Goal: Task Accomplishment & Management: Manage account settings

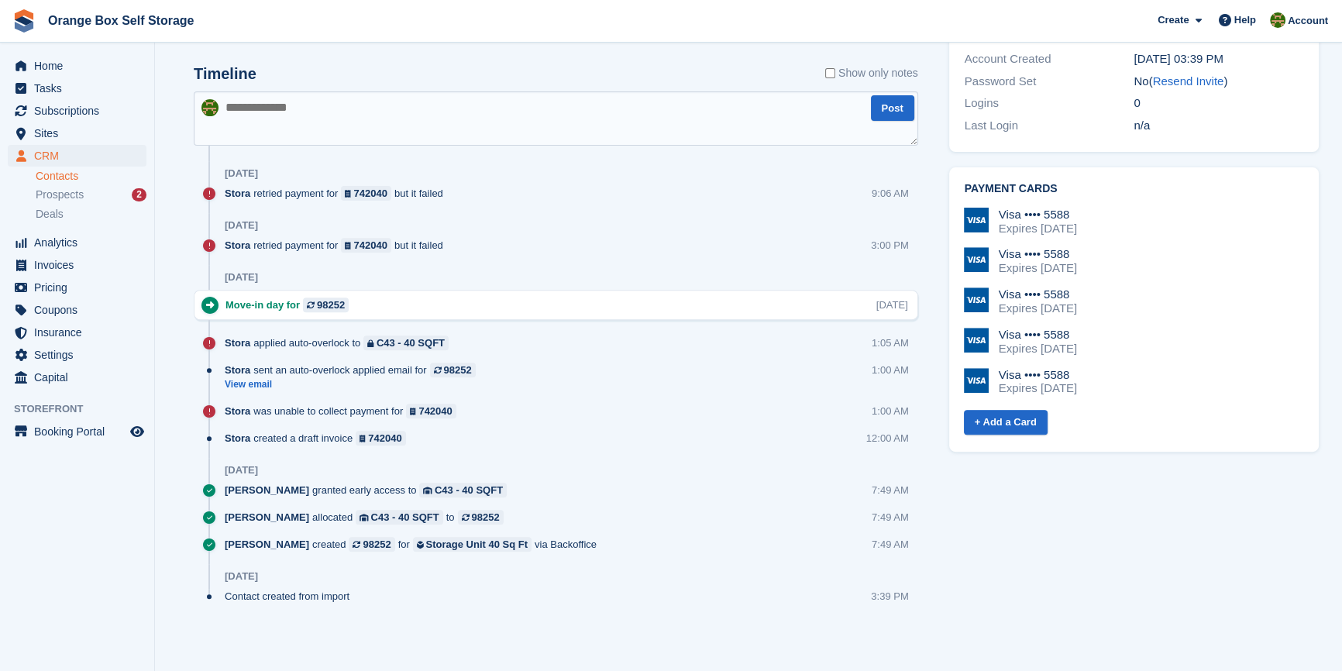
drag, startPoint x: 0, startPoint y: 0, endPoint x: 1131, endPoint y: 461, distance: 1221.1
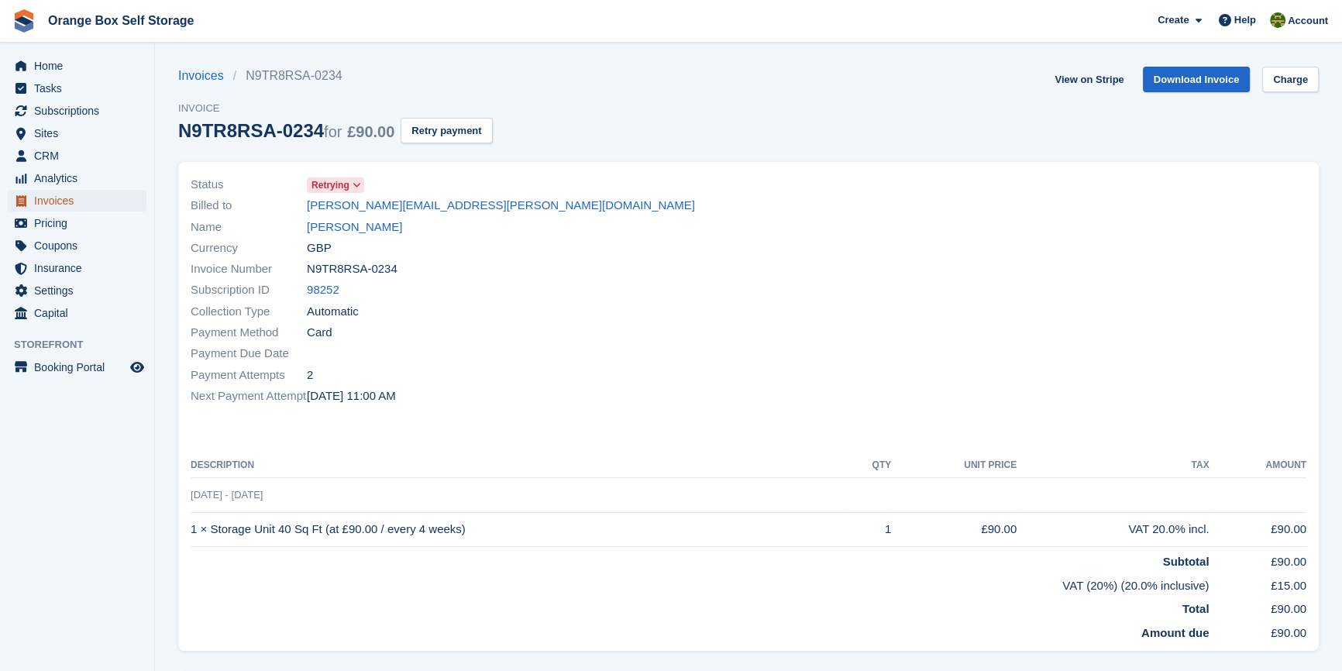
click at [76, 208] on span "Invoices" at bounding box center [80, 201] width 93 height 22
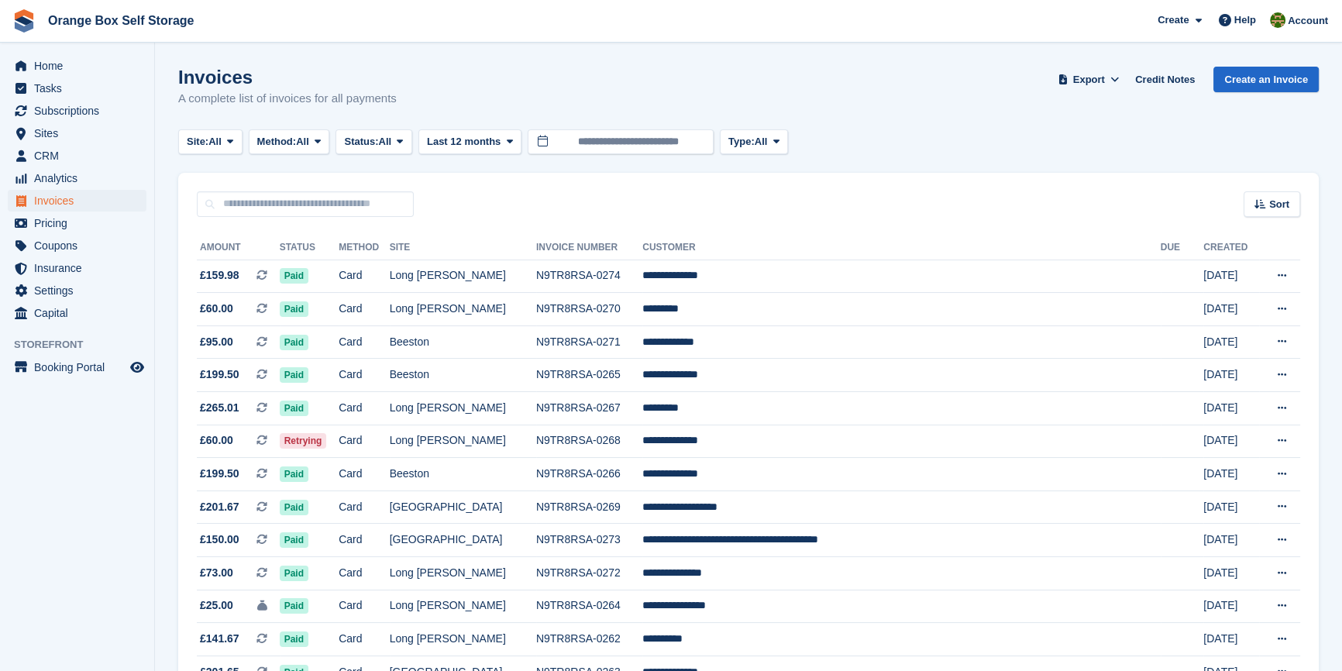
click at [392, 139] on span "All" at bounding box center [385, 141] width 13 height 15
click at [381, 259] on link "Open" at bounding box center [409, 262] width 135 height 28
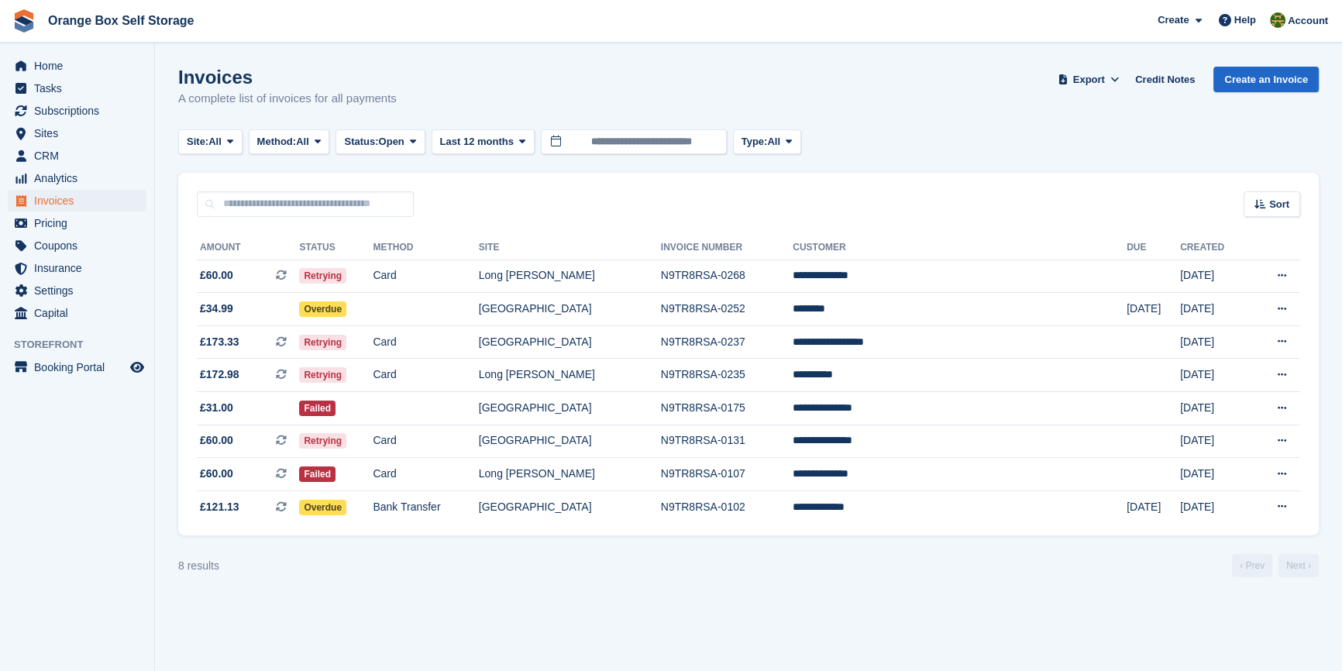
click at [74, 485] on aside "Home Tasks Subscriptions Subscriptions Subscriptions Contracts Price increases …" at bounding box center [77, 339] width 154 height 593
click at [519, 586] on section "Invoices A complete list of invoices for all payments Export Export Invoices Ex…" at bounding box center [748, 335] width 1187 height 671
click at [463, 598] on section "Invoices A complete list of invoices for all payments Export Export Invoices Ex…" at bounding box center [748, 335] width 1187 height 671
click at [385, 617] on section "Invoices A complete list of invoices for all payments Export Export Invoices Ex…" at bounding box center [748, 335] width 1187 height 671
click at [478, 503] on td "Bank Transfer" at bounding box center [425, 506] width 105 height 33
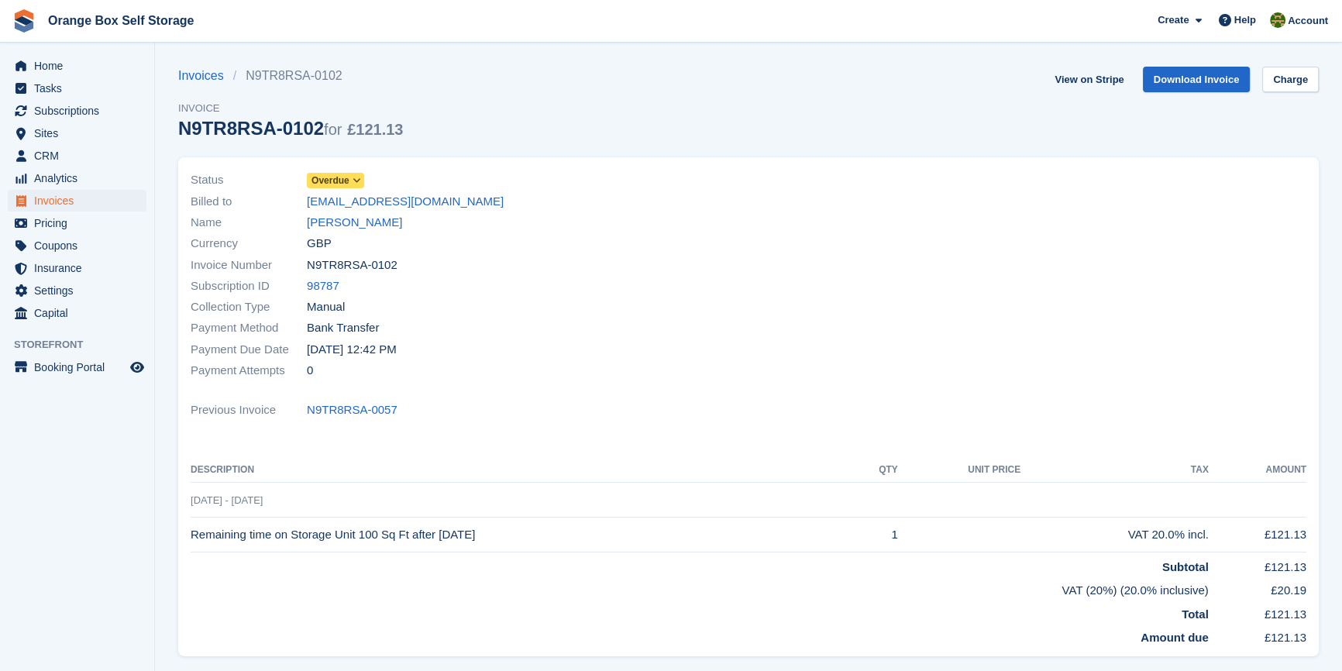
click at [342, 182] on span "Overdue" at bounding box center [330, 180] width 38 height 14
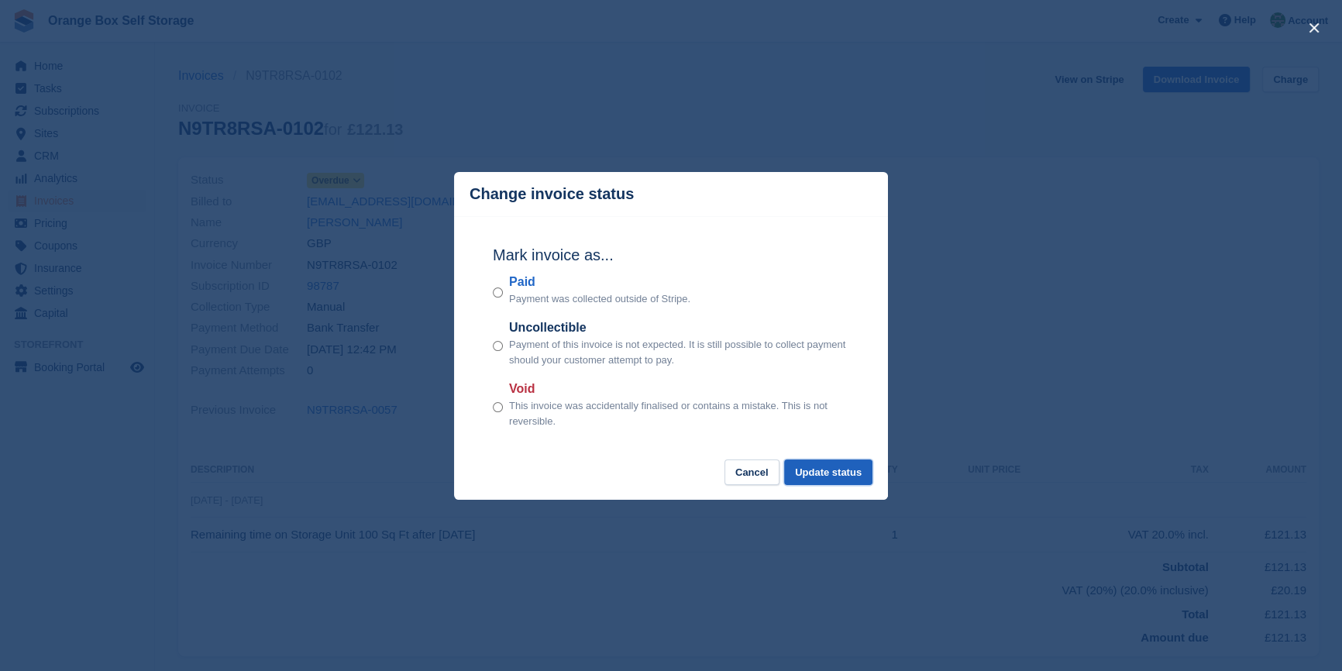
click at [816, 466] on button "Update status" at bounding box center [828, 472] width 88 height 26
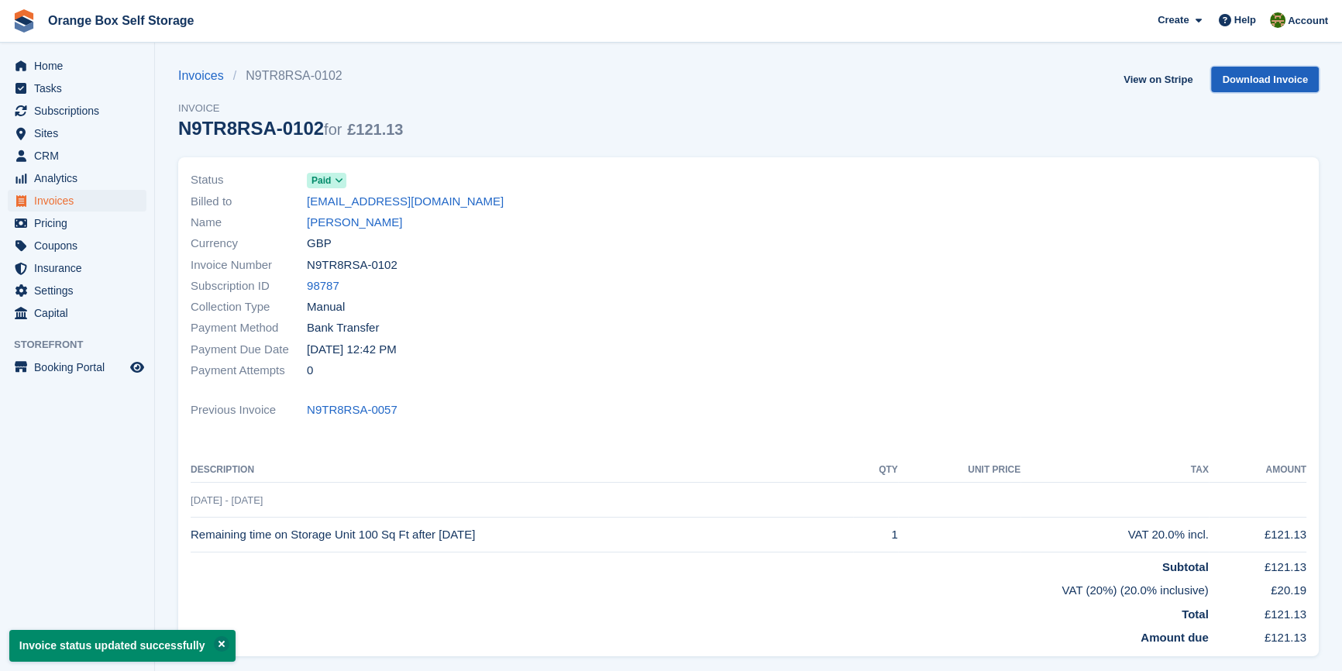
click at [1253, 83] on link "Download Invoice" at bounding box center [1265, 80] width 108 height 26
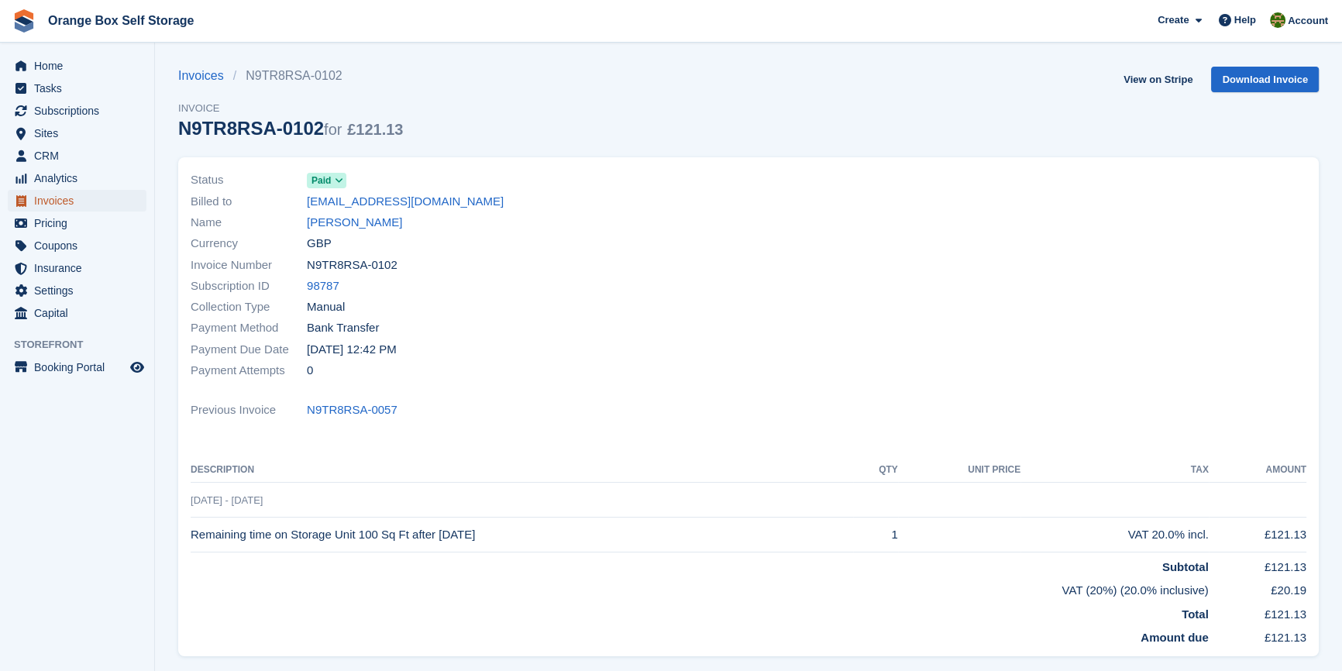
click at [63, 206] on span "Invoices" at bounding box center [80, 201] width 93 height 22
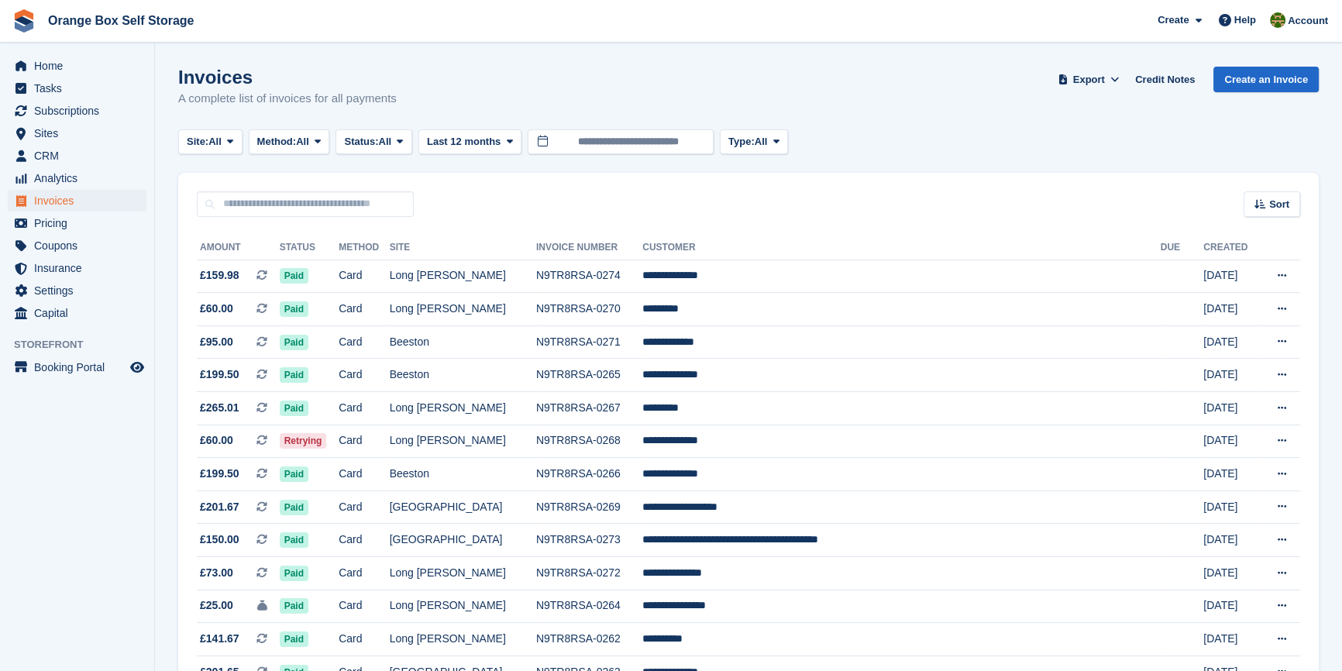
click at [98, 494] on aside "Home Tasks Subscriptions Subscriptions Subscriptions Contracts Price increases …" at bounding box center [77, 339] width 154 height 593
click at [371, 136] on span "Status:" at bounding box center [361, 141] width 34 height 15
click at [383, 258] on link "Open" at bounding box center [409, 262] width 135 height 28
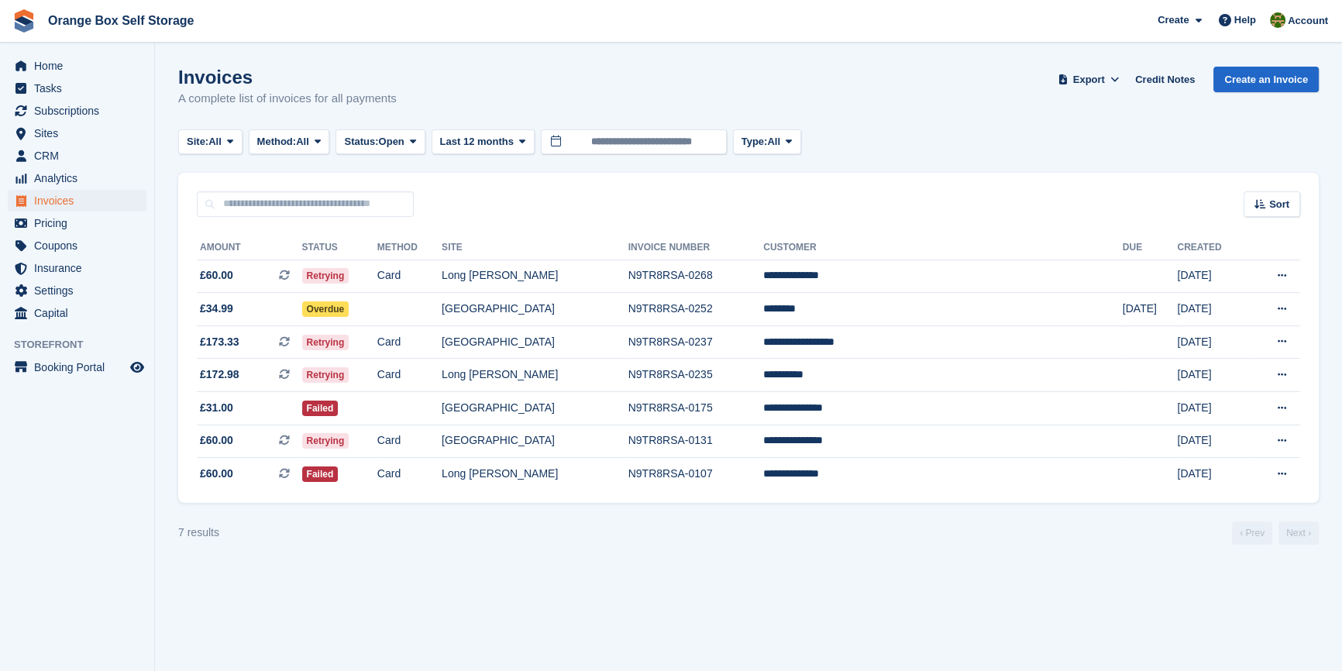
click at [113, 535] on aside "Home Tasks Subscriptions Subscriptions Subscriptions Contracts Price increases …" at bounding box center [77, 339] width 154 height 593
click at [519, 613] on section "Invoices A complete list of invoices for all payments Export Export Invoices Ex…" at bounding box center [748, 335] width 1187 height 671
